Goal: Book appointment/travel/reservation

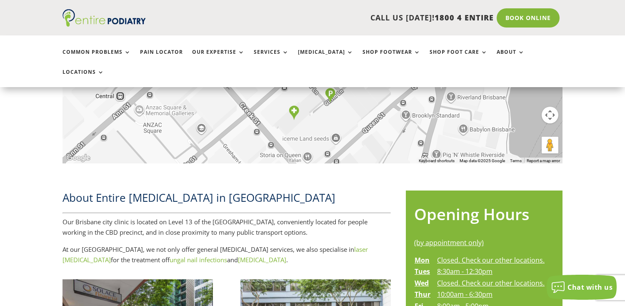
scroll to position [155, 0]
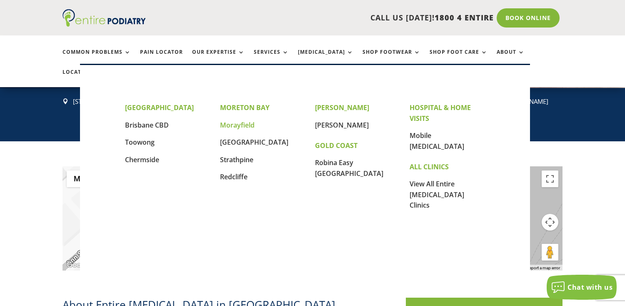
click at [236, 125] on link "Morayfield" at bounding box center [237, 124] width 35 height 9
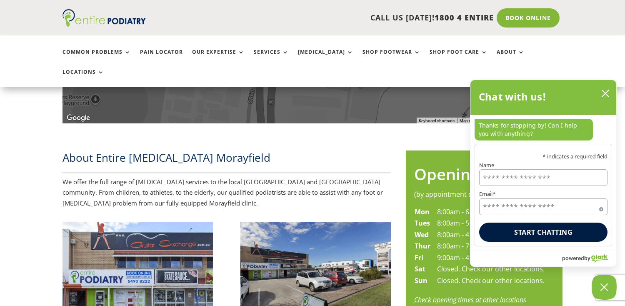
scroll to position [309, 0]
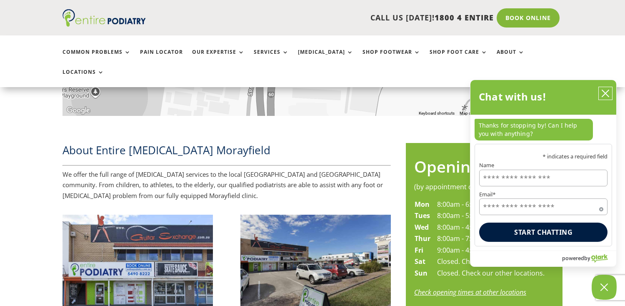
click at [606, 94] on icon "close chatbox" at bounding box center [605, 93] width 8 height 8
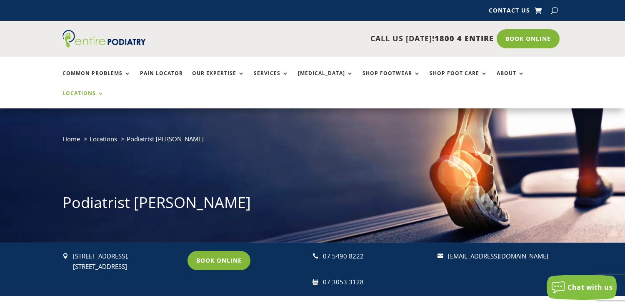
scroll to position [0, 0]
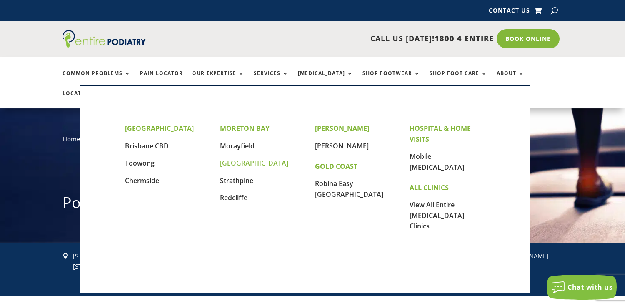
click at [236, 162] on link "[GEOGRAPHIC_DATA]" at bounding box center [254, 162] width 68 height 9
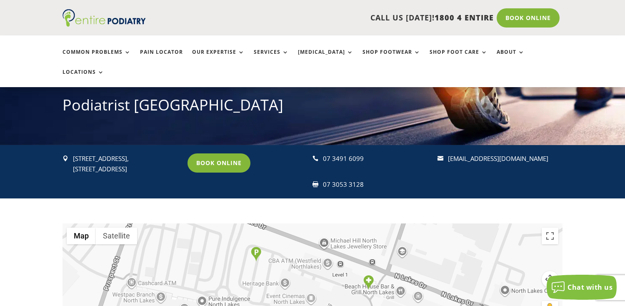
scroll to position [36, 0]
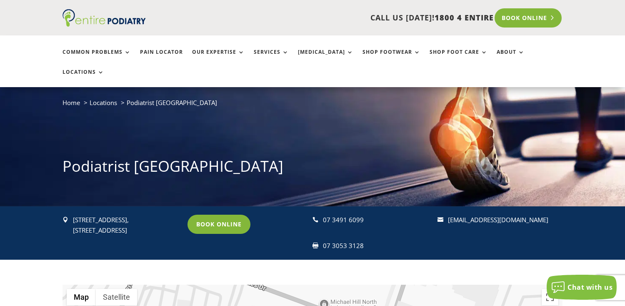
click at [523, 17] on link "Book Online" at bounding box center [527, 17] width 67 height 19
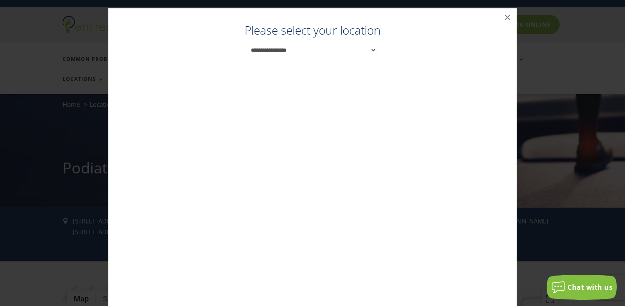
scroll to position [9, 0]
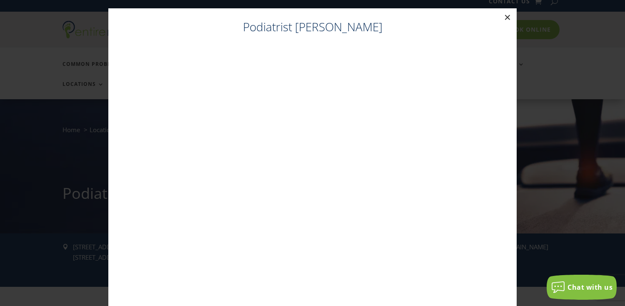
click at [506, 17] on button "×" at bounding box center [507, 17] width 18 height 18
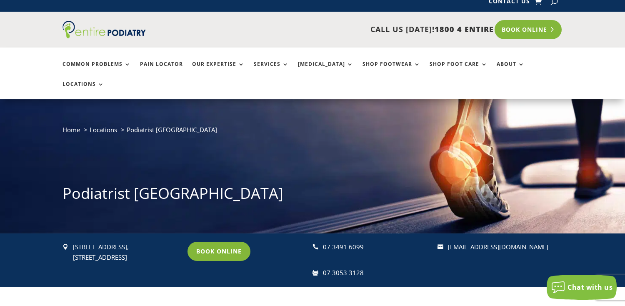
click at [515, 31] on link "Book Online" at bounding box center [527, 29] width 67 height 19
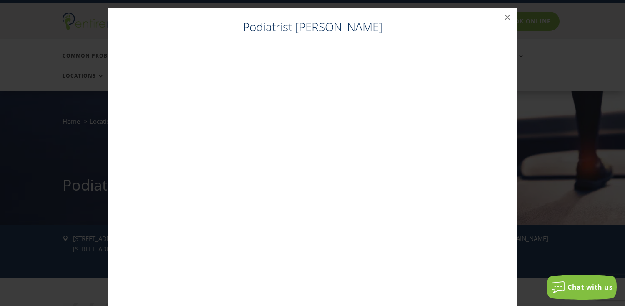
scroll to position [0, 0]
click at [509, 17] on button "×" at bounding box center [507, 17] width 18 height 18
